Goal: Find specific page/section: Find specific page/section

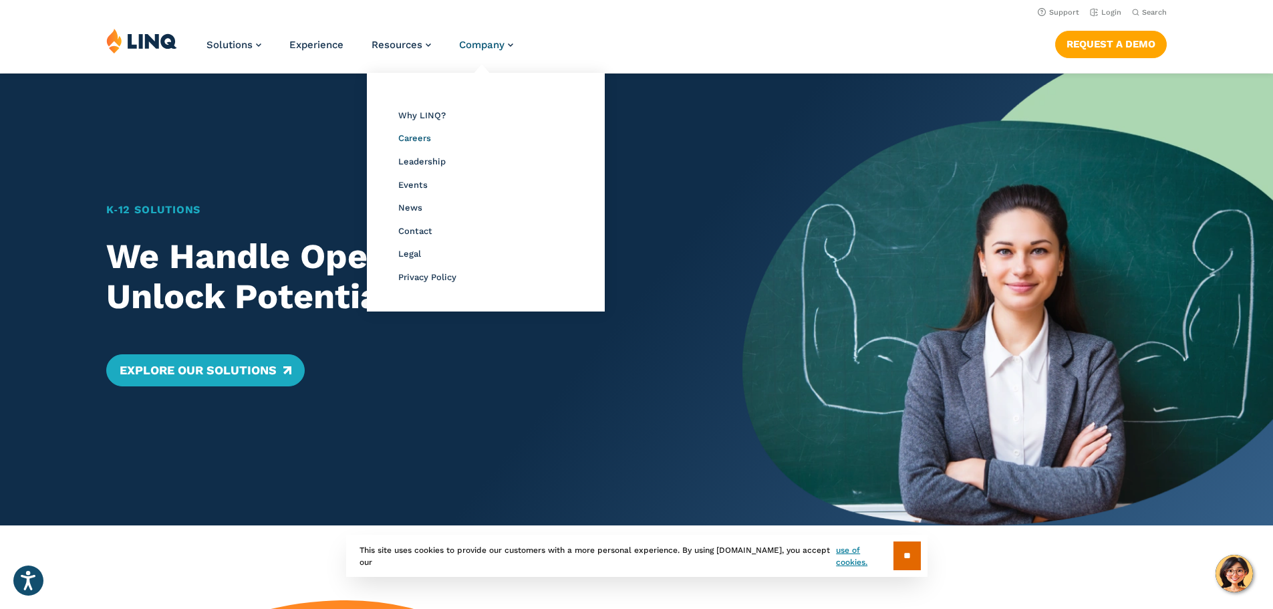
click at [421, 138] on span "Careers" at bounding box center [414, 138] width 33 height 10
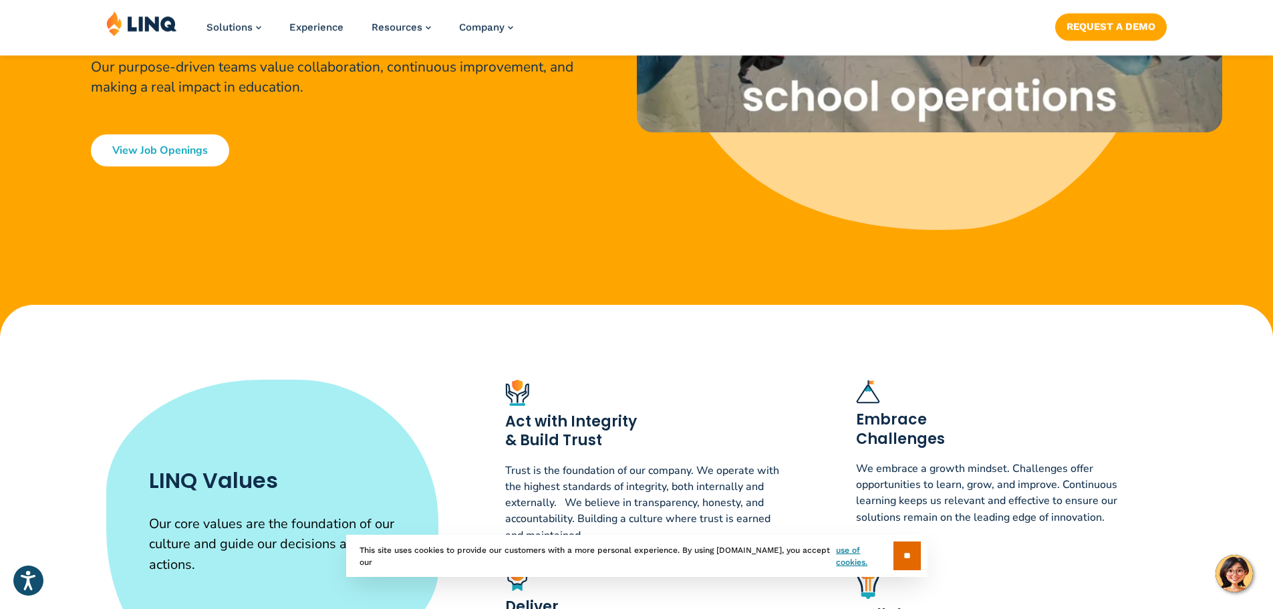
scroll to position [401, 0]
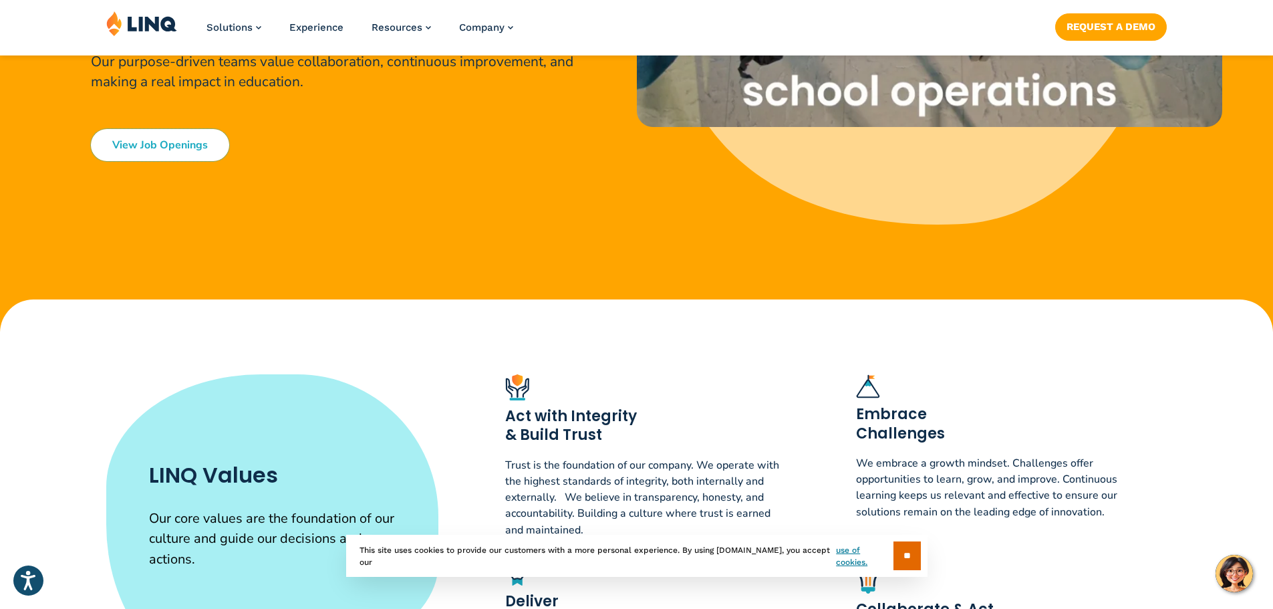
click at [184, 145] on link "View Job Openings" at bounding box center [160, 145] width 138 height 32
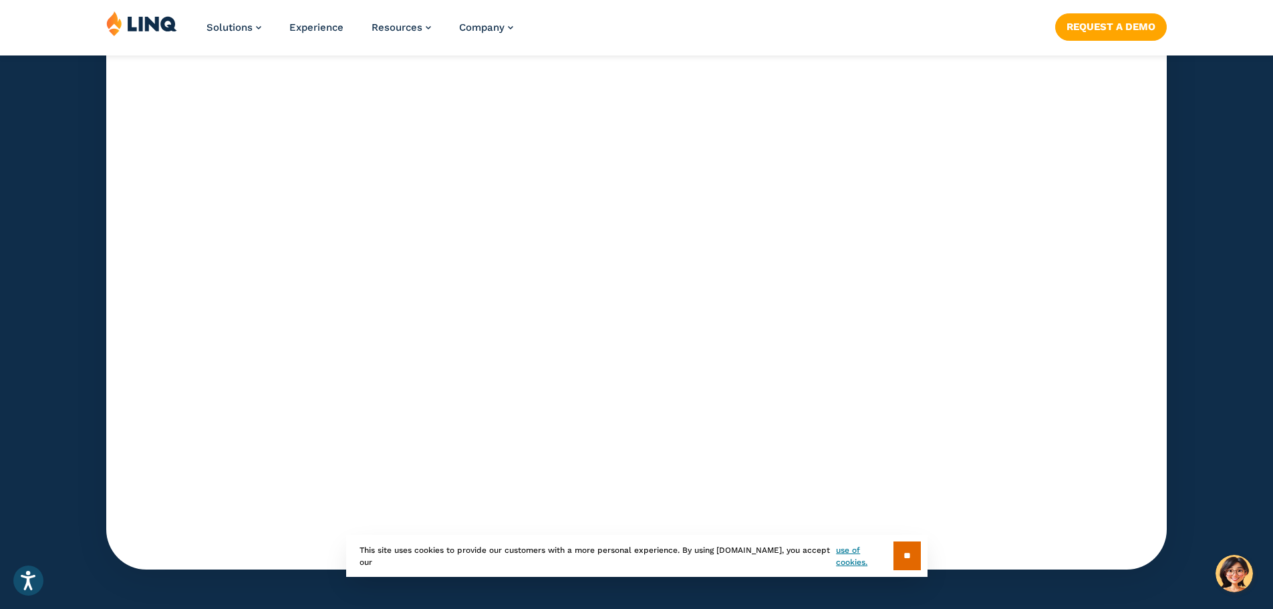
scroll to position [4164, 0]
